Goal: Information Seeking & Learning: Learn about a topic

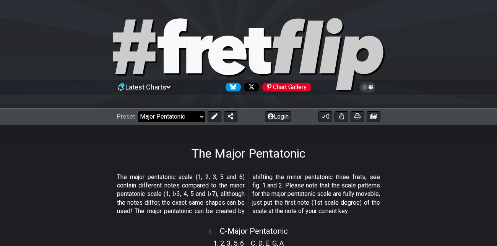
click at [201, 116] on select "Welcome to #fretflip! Initial Preset Custom Preset Minor Pentatonic Major Penta…" at bounding box center [171, 116] width 67 height 11
click at [138, 111] on select "Welcome to #fretflip! Initial Preset Custom Preset Minor Pentatonic Major Penta…" at bounding box center [171, 116] width 67 height 11
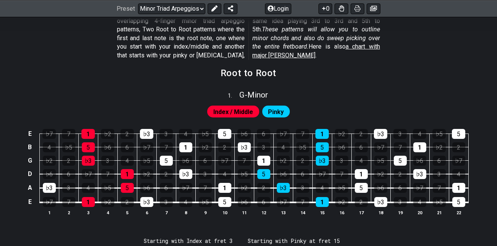
scroll to position [164, 0]
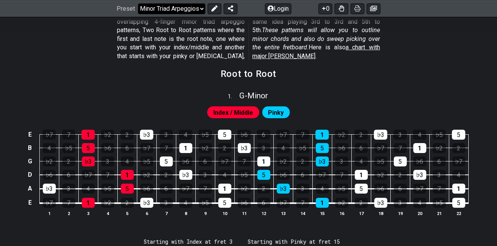
click at [181, 8] on select "Welcome to #fretflip! Initial Preset Custom Preset Minor Pentatonic Major Penta…" at bounding box center [171, 8] width 67 height 11
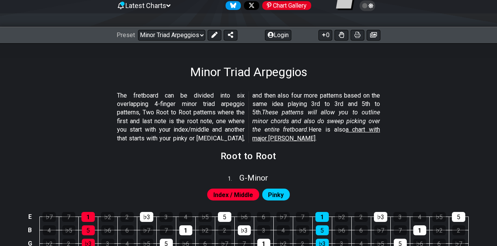
scroll to position [74, 0]
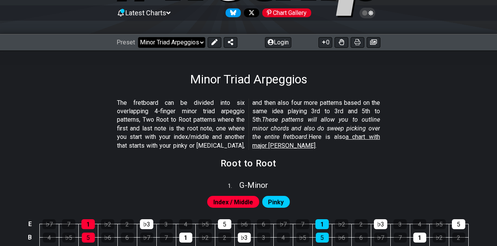
click at [174, 41] on select "Welcome to #fretflip! Initial Preset Custom Preset Minor Pentatonic Major Penta…" at bounding box center [171, 42] width 67 height 11
click at [138, 37] on select "Welcome to #fretflip! Initial Preset Custom Preset Minor Pentatonic Major Penta…" at bounding box center [171, 42] width 67 height 11
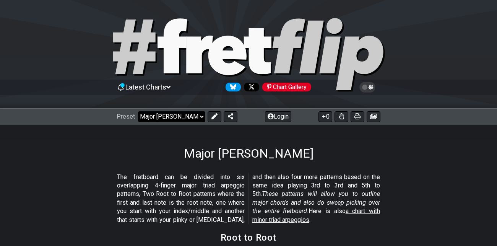
click at [199, 117] on select "Welcome to #fretflip! Initial Preset Custom Preset Minor Pentatonic Major Penta…" at bounding box center [171, 116] width 67 height 11
click at [138, 111] on select "Welcome to #fretflip! Initial Preset Custom Preset Minor Pentatonic Major Penta…" at bounding box center [171, 116] width 67 height 11
select select "/major-triad-arpeggios"
select select "A"
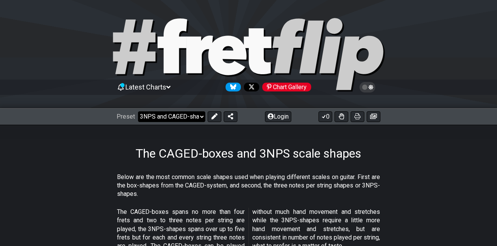
click at [183, 118] on select "Welcome to #fretflip! Initial Preset Custom Preset Minor Pentatonic Major Penta…" at bounding box center [171, 116] width 67 height 11
click at [138, 111] on select "Welcome to #fretflip! Initial Preset Custom Preset Minor Pentatonic Major Penta…" at bounding box center [171, 116] width 67 height 11
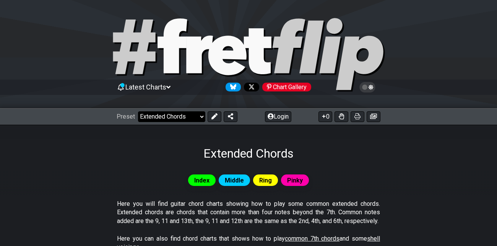
click at [200, 118] on select "Welcome to #fretflip! Initial Preset Custom Preset Minor Pentatonic Major Penta…" at bounding box center [171, 116] width 67 height 11
click at [138, 111] on select "Welcome to #fretflip! Initial Preset Custom Preset Minor Pentatonic Major Penta…" at bounding box center [171, 116] width 67 height 11
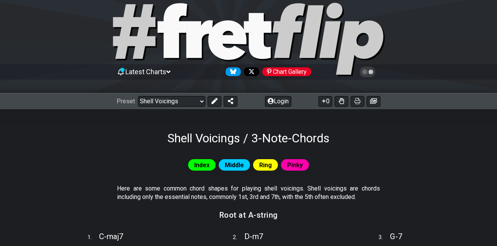
scroll to position [13, 0]
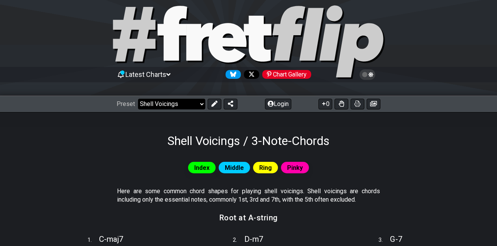
click at [180, 104] on select "Welcome to #fretflip! Initial Preset Custom Preset Minor Pentatonic Major Penta…" at bounding box center [171, 104] width 67 height 11
click at [138, 99] on select "Welcome to #fretflip! Initial Preset Custom Preset Minor Pentatonic Major Penta…" at bounding box center [171, 104] width 67 height 11
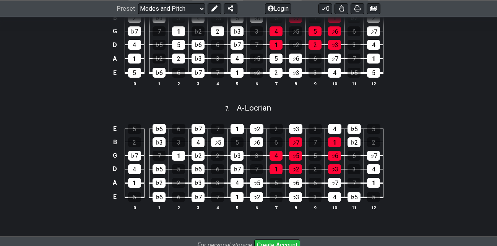
scroll to position [976, 0]
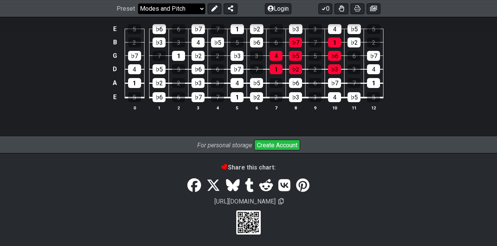
click at [199, 9] on select "Welcome to #fretflip! Initial Preset Custom Preset Minor Pentatonic Major Penta…" at bounding box center [171, 8] width 67 height 11
click at [138, 14] on select "Welcome to #fretflip! Initial Preset Custom Preset Minor Pentatonic Major Penta…" at bounding box center [171, 8] width 67 height 11
select select "/modes-and-relative-pitch"
select select "C"
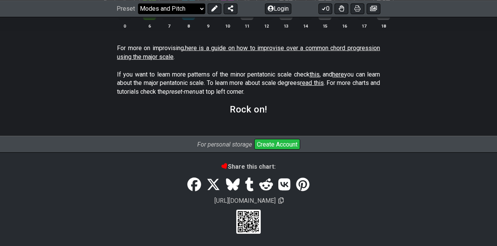
select select "/how-to-solo"
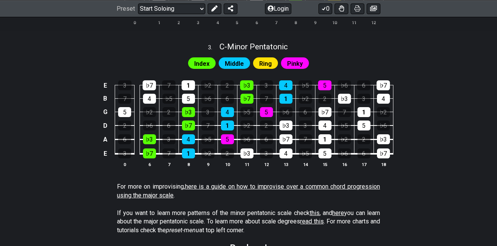
scroll to position [583, 0]
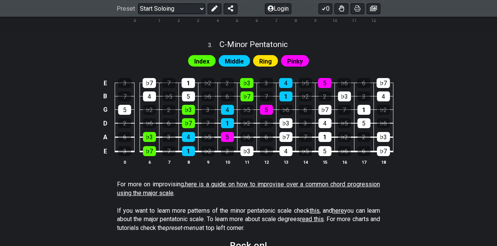
click at [221, 183] on link "here is a guide on how to improvise over a common chord progression using the m…" at bounding box center [248, 188] width 263 height 16
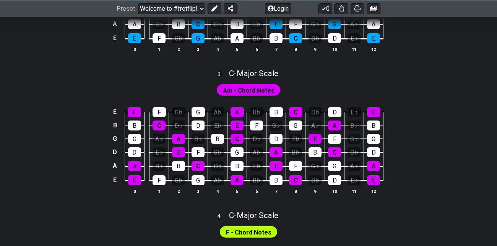
scroll to position [464, 0]
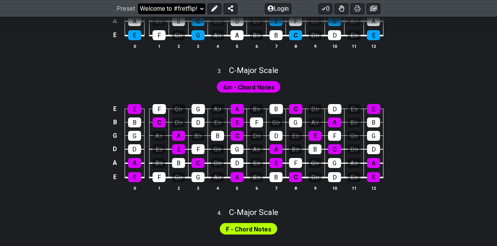
click at [188, 8] on select "Welcome to #fretflip! Initial Preset Custom Preset Minor Pentatonic Major Penta…" at bounding box center [171, 8] width 67 height 11
